Goal: Information Seeking & Learning: Learn about a topic

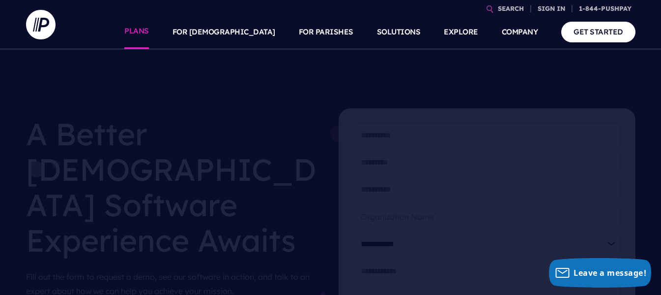
click at [149, 34] on link "PLANS" at bounding box center [136, 32] width 25 height 34
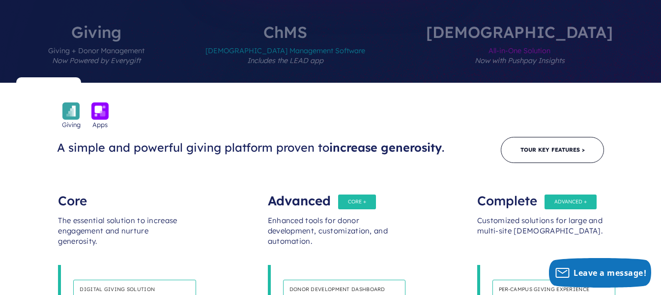
scroll to position [393, 0]
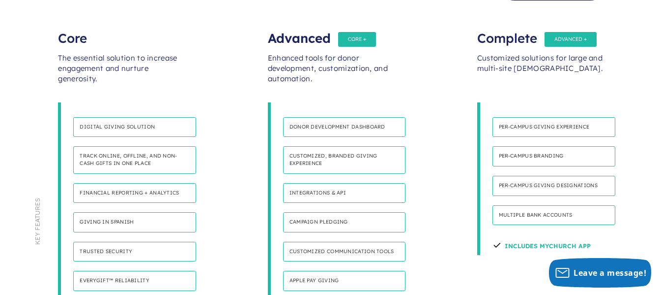
click at [135, 232] on p "Empower your community to give in their preferred language, enhancing their giv…" at bounding box center [134, 236] width 123 height 8
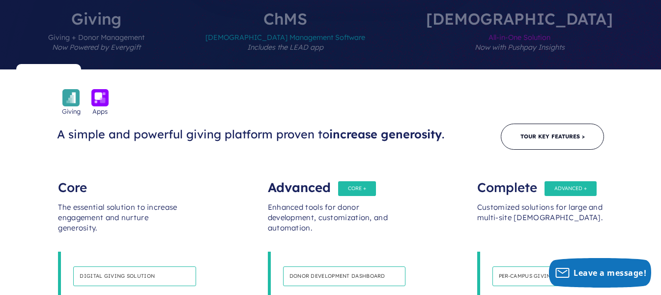
scroll to position [412, 0]
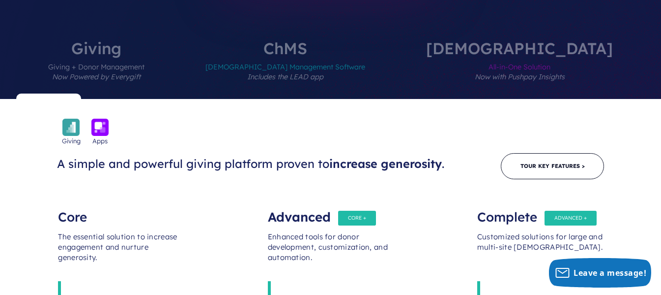
click at [68, 202] on div "Core" at bounding box center [121, 212] width 126 height 20
click at [139, 222] on div "The essential solution to increase engagement and nurture generosity." at bounding box center [121, 251] width 126 height 59
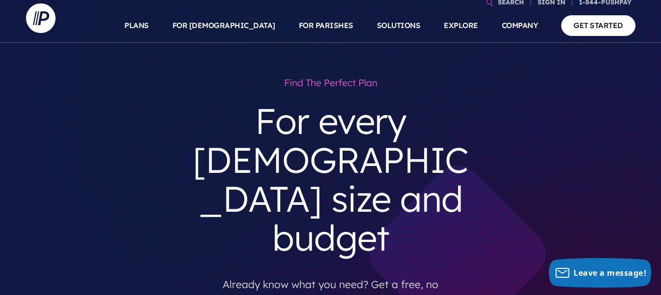
scroll to position [0, 0]
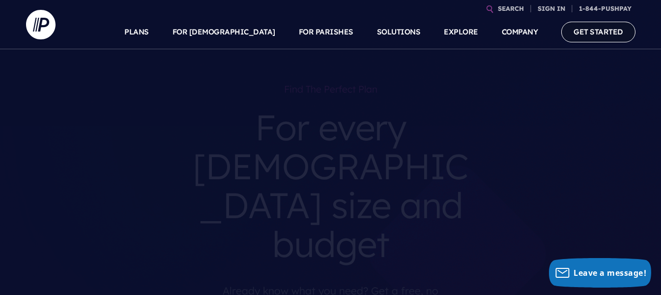
click at [595, 37] on link "GET STARTED" at bounding box center [599, 32] width 74 height 20
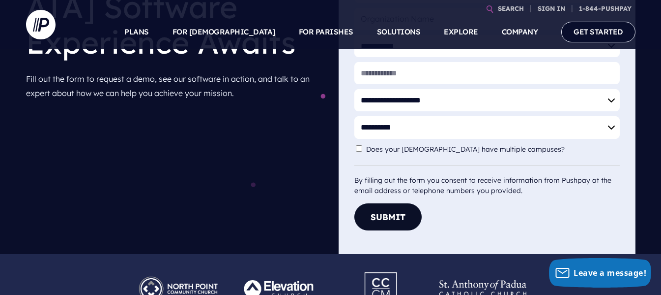
scroll to position [197, 0]
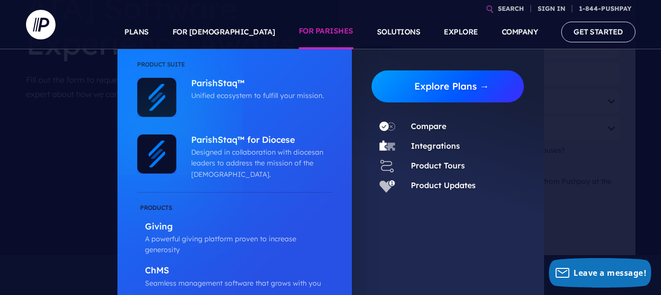
click at [443, 88] on link "Explore Plans →" at bounding box center [452, 86] width 145 height 32
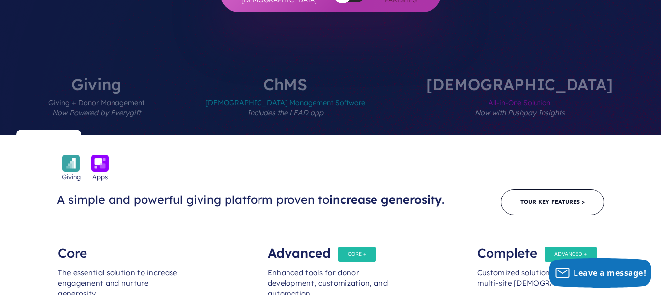
scroll to position [393, 0]
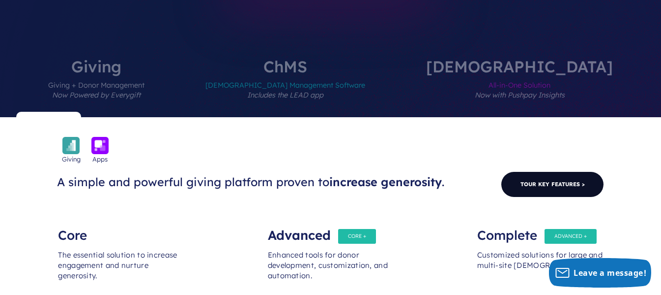
click at [534, 171] on link "Tour Key Features >" at bounding box center [552, 184] width 103 height 26
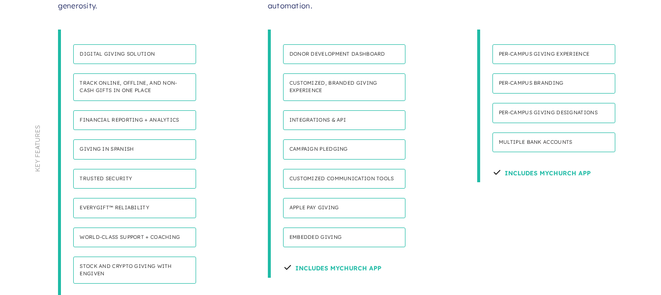
scroll to position [688, 0]
